Goal: Information Seeking & Learning: Learn about a topic

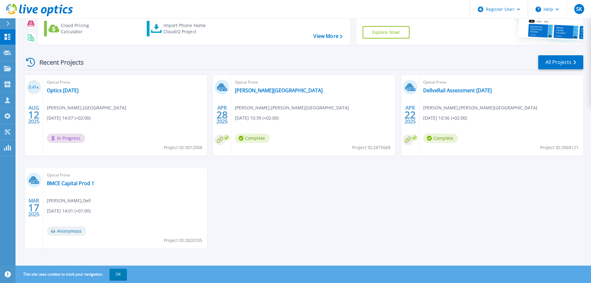
scroll to position [61, 0]
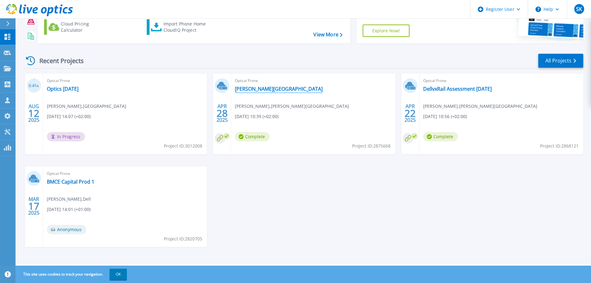
click at [256, 88] on link "Tana Kommune" at bounding box center [279, 89] width 88 height 6
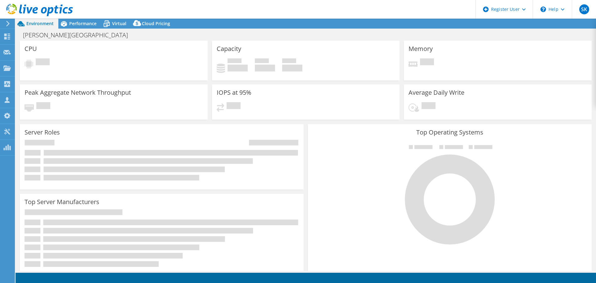
select select "EUFrankfurt"
select select "USD"
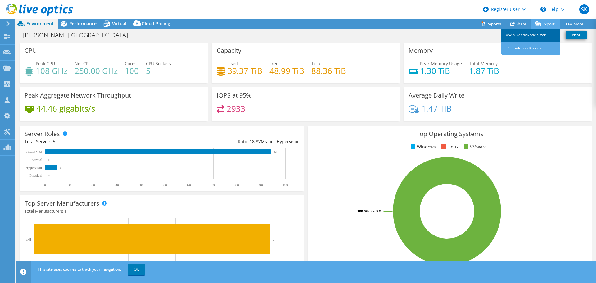
click at [529, 36] on link "vSAN ReadyNode Sizer" at bounding box center [530, 35] width 59 height 13
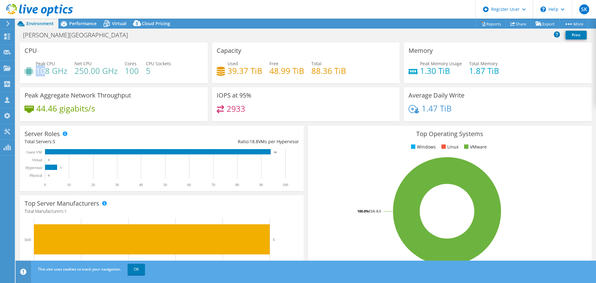
drag, startPoint x: 37, startPoint y: 74, endPoint x: 46, endPoint y: 74, distance: 9.0
click at [45, 74] on h4 "108 GHz" at bounding box center [52, 70] width 32 height 7
click at [46, 73] on h4 "108 GHz" at bounding box center [52, 70] width 32 height 7
drag, startPoint x: 73, startPoint y: 72, endPoint x: 97, endPoint y: 72, distance: 24.2
click at [97, 72] on div "Peak CPU 108 GHz Net CPU 250.00 GHz Cores 100 CPU Sockets 5" at bounding box center [114, 70] width 178 height 20
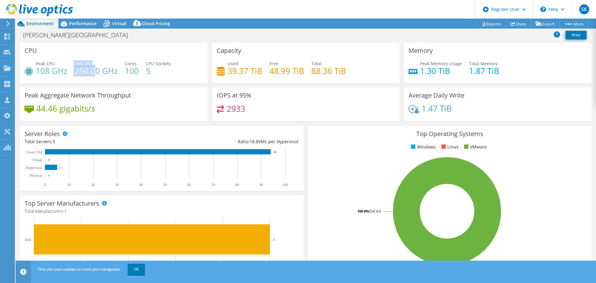
click at [95, 73] on h4 "250.00 GHz" at bounding box center [95, 70] width 43 height 7
click at [81, 26] on span "Performance" at bounding box center [82, 23] width 27 height 6
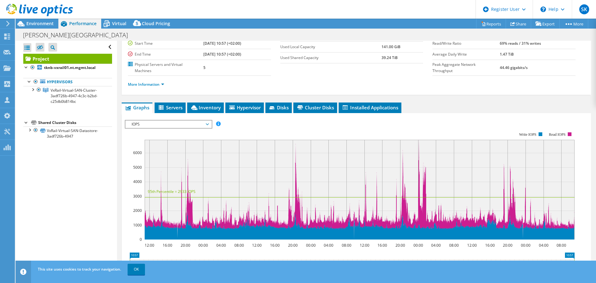
scroll to position [52, 0]
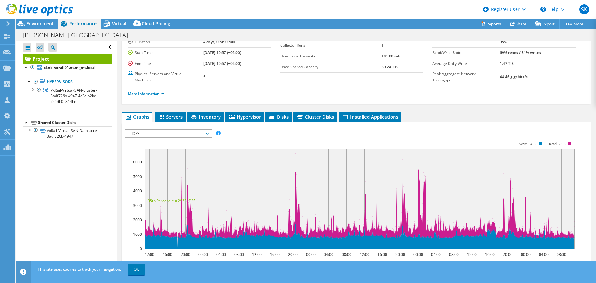
click at [193, 130] on span "IOPS" at bounding box center [168, 133] width 80 height 7
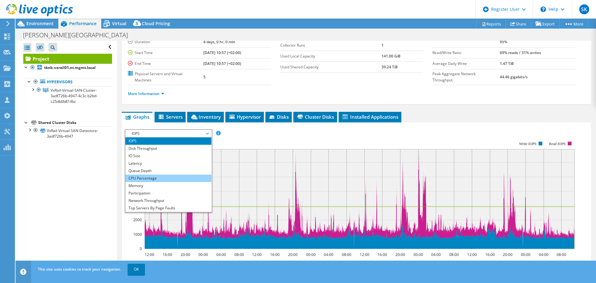
click at [157, 174] on li "CPU Percentage" at bounding box center [168, 177] width 86 height 7
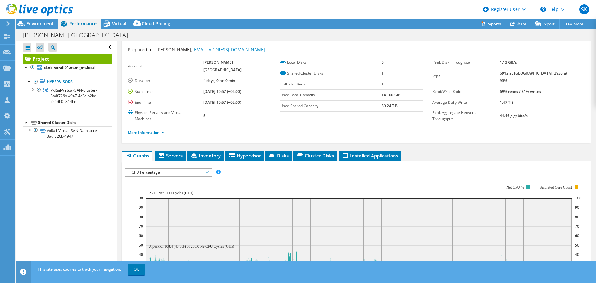
scroll to position [0, 0]
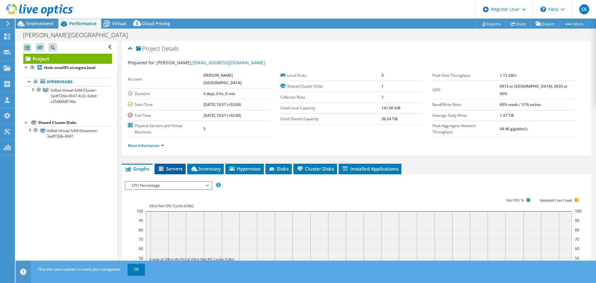
click at [167, 165] on span "Servers" at bounding box center [170, 168] width 25 height 6
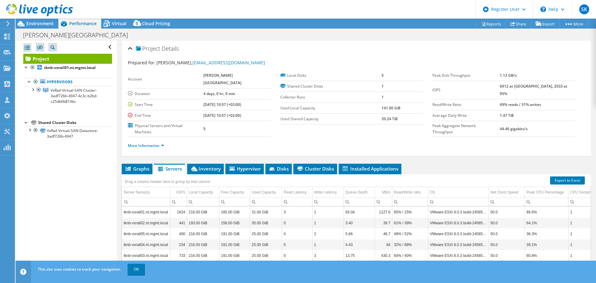
click at [6, 26] on icon at bounding box center [8, 24] width 5 height 6
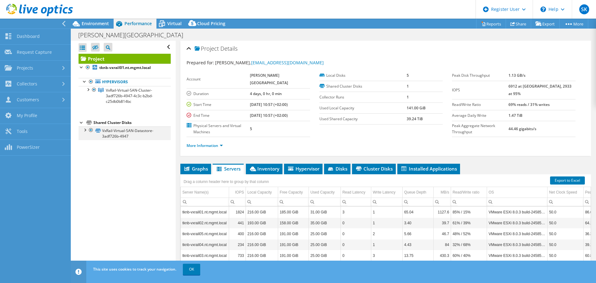
click at [89, 130] on div at bounding box center [91, 129] width 6 height 7
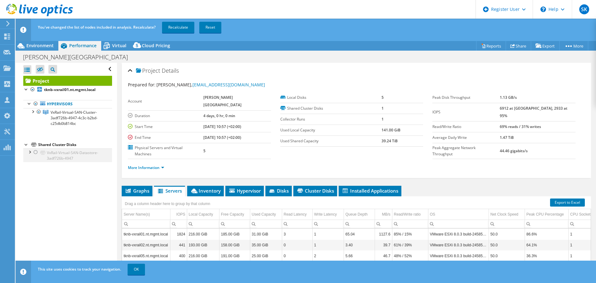
click at [34, 153] on div at bounding box center [36, 151] width 6 height 7
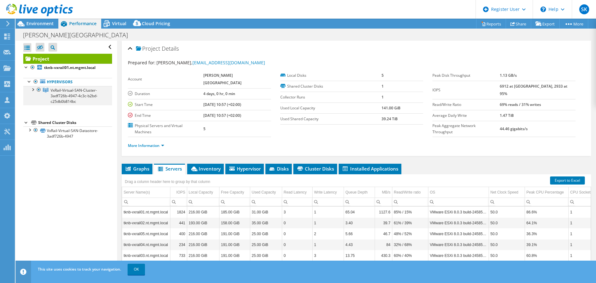
click at [32, 89] on div at bounding box center [32, 89] width 6 height 6
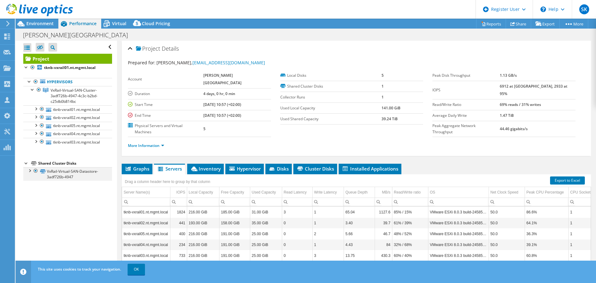
click at [28, 173] on div at bounding box center [29, 170] width 6 height 6
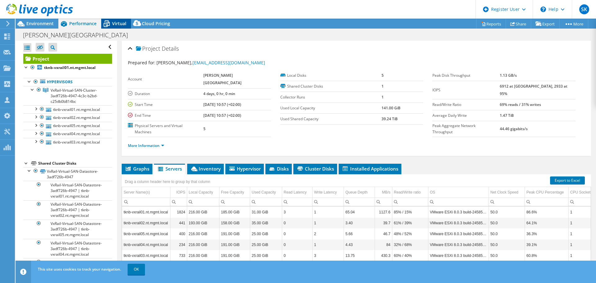
click at [115, 25] on span "Virtual" at bounding box center [119, 23] width 14 height 6
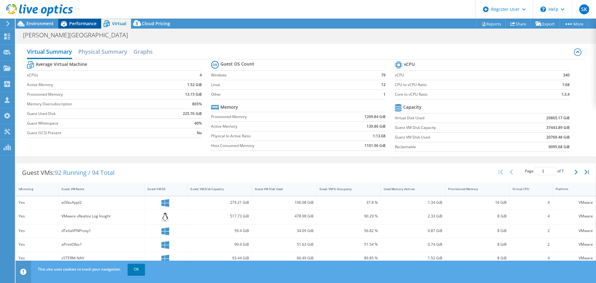
click at [87, 21] on span "Performance" at bounding box center [82, 23] width 27 height 6
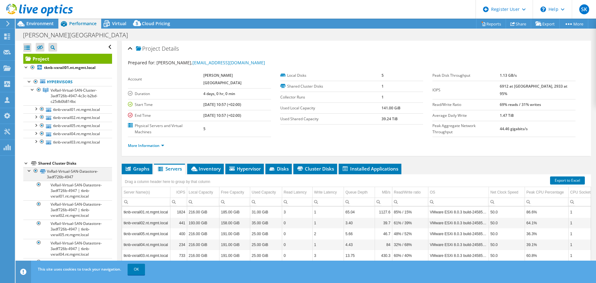
click at [35, 174] on div at bounding box center [36, 170] width 6 height 7
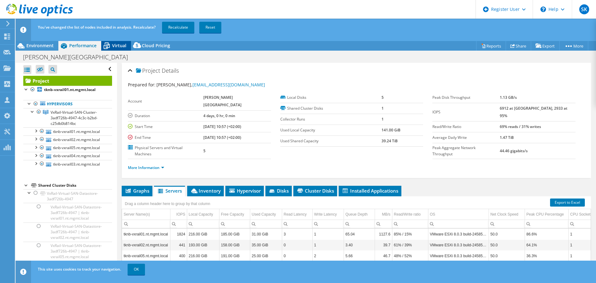
click at [119, 43] on span "Virtual" at bounding box center [119, 46] width 14 height 6
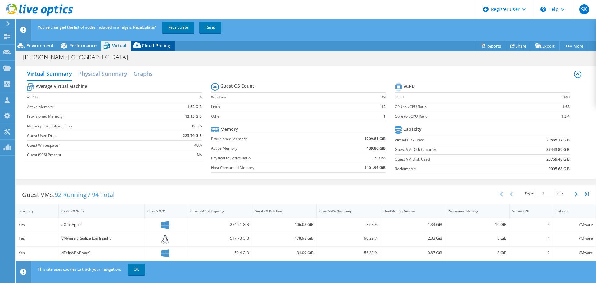
click at [155, 42] on div "Cloud Pricing" at bounding box center [153, 46] width 44 height 10
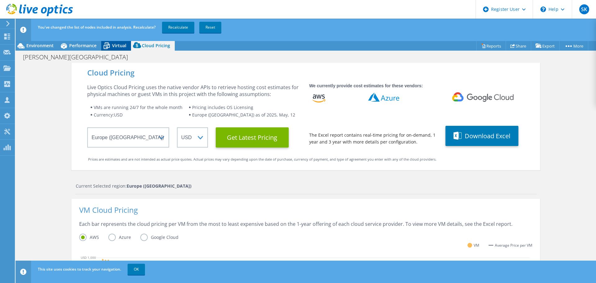
click at [127, 46] on div "Virtual" at bounding box center [116, 46] width 30 height 10
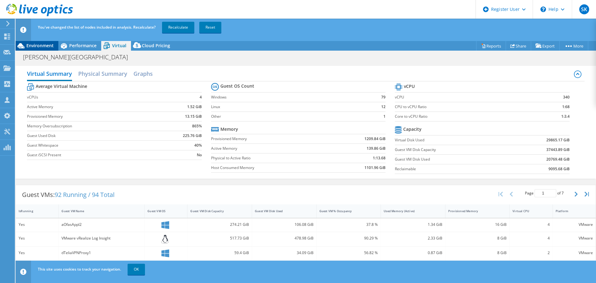
click at [27, 46] on span "Environment" at bounding box center [39, 46] width 27 height 6
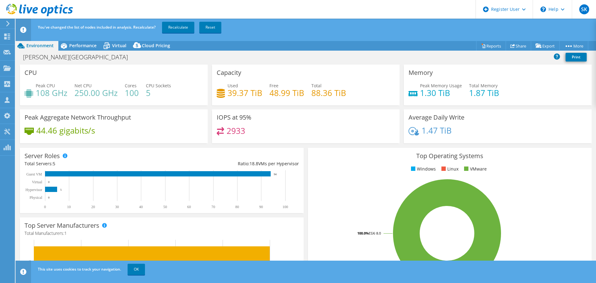
click at [8, 22] on use at bounding box center [7, 24] width 3 height 6
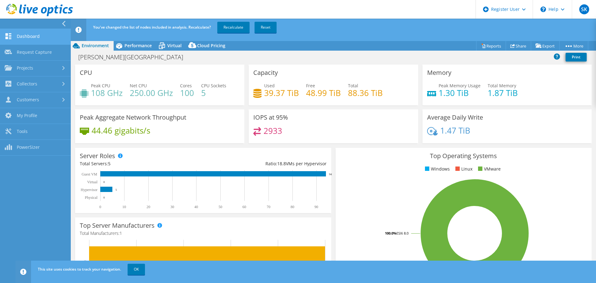
click at [30, 35] on link "Dashboard" at bounding box center [35, 37] width 71 height 16
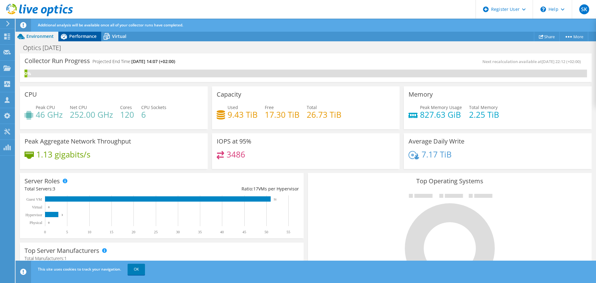
click at [79, 34] on span "Performance" at bounding box center [82, 36] width 27 height 6
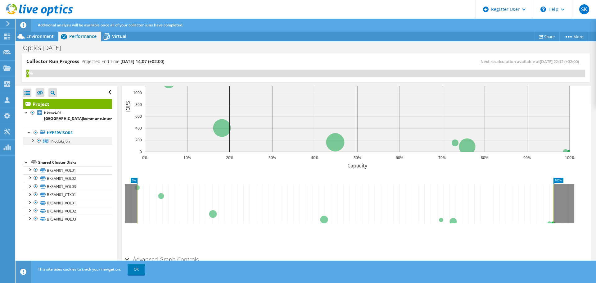
click at [33, 142] on div at bounding box center [32, 140] width 6 height 6
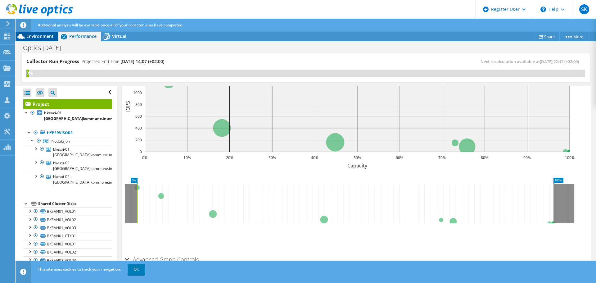
click at [38, 34] on span "Environment" at bounding box center [39, 36] width 27 height 6
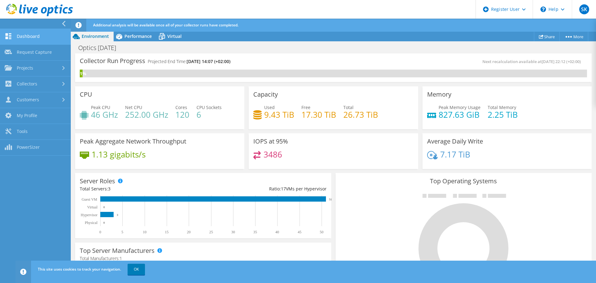
click at [17, 35] on link "Dashboard" at bounding box center [35, 37] width 71 height 16
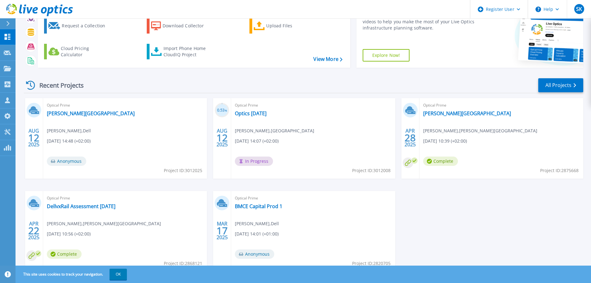
scroll to position [52, 0]
